Goal: Task Accomplishment & Management: Manage account settings

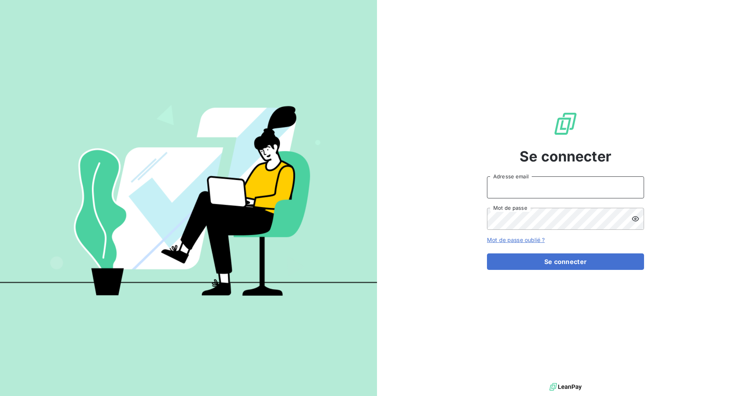
click at [522, 188] on input "Adresse email" at bounding box center [565, 187] width 157 height 22
type input "[EMAIL_ADDRESS][DOMAIN_NAME]"
click at [487, 253] on button "Se connecter" at bounding box center [565, 261] width 157 height 17
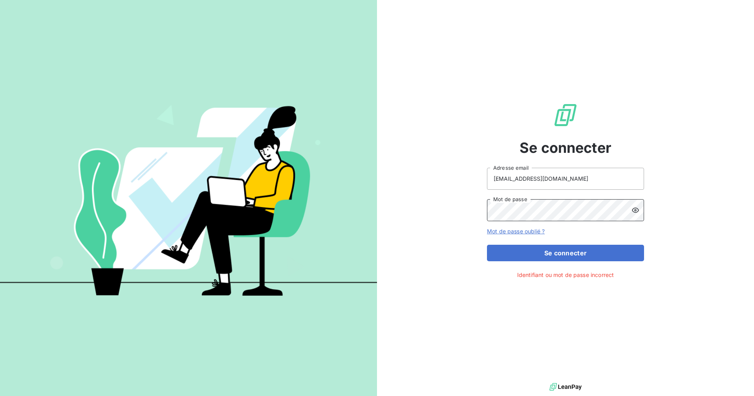
click at [487, 245] on button "Se connecter" at bounding box center [565, 253] width 157 height 17
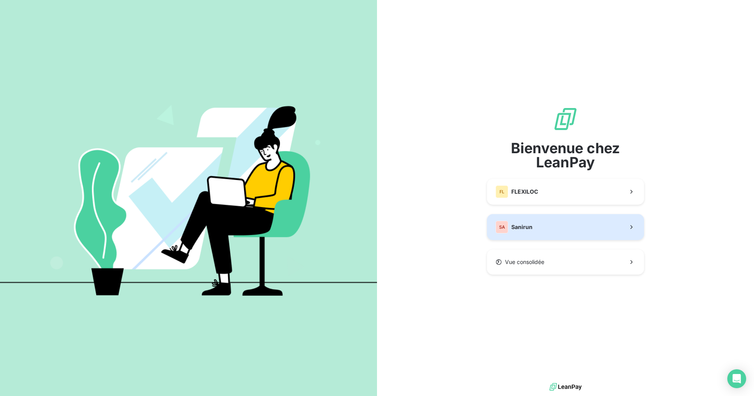
click at [552, 218] on button "SA Sanirun" at bounding box center [565, 227] width 157 height 26
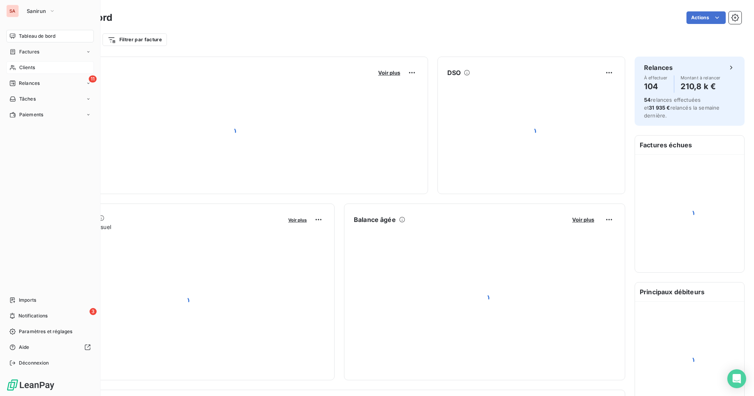
click at [33, 67] on span "Clients" at bounding box center [27, 67] width 16 height 7
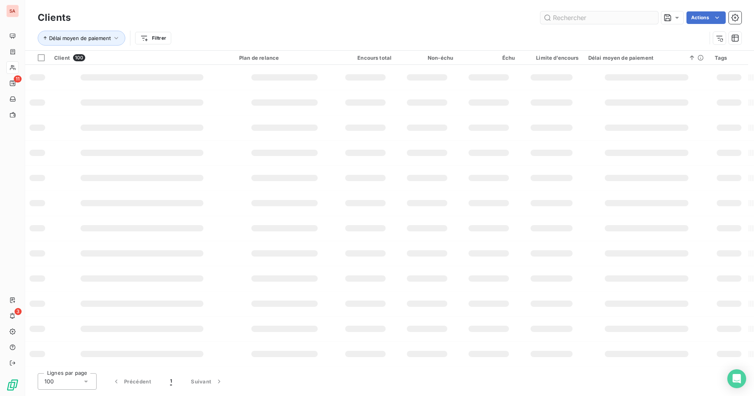
click at [586, 18] on input "text" at bounding box center [600, 17] width 118 height 13
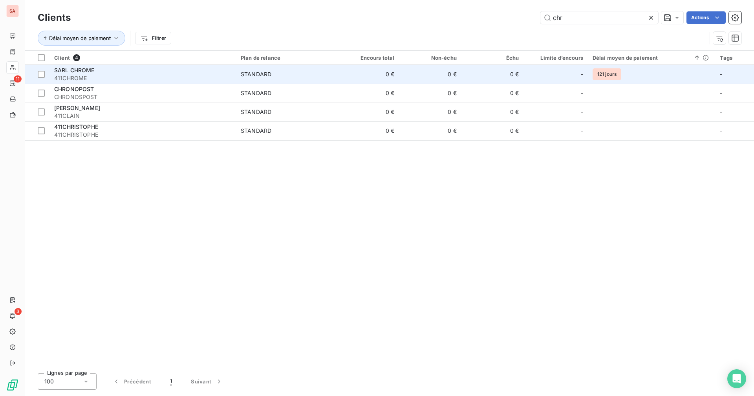
type input "chr"
click at [426, 76] on td "0 €" at bounding box center [431, 74] width 62 height 19
